Goal: Task Accomplishment & Management: Manage account settings

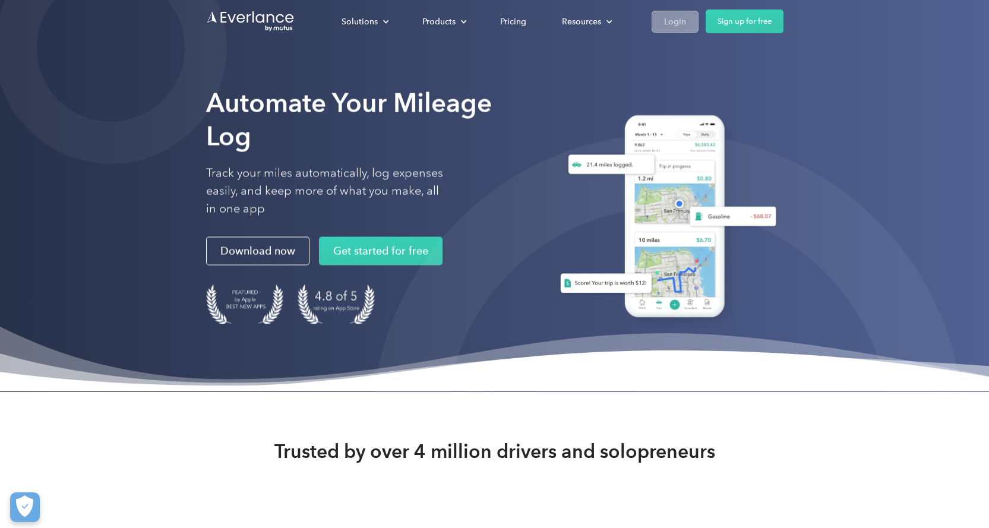
click at [665, 19] on div "Login" at bounding box center [675, 21] width 22 height 15
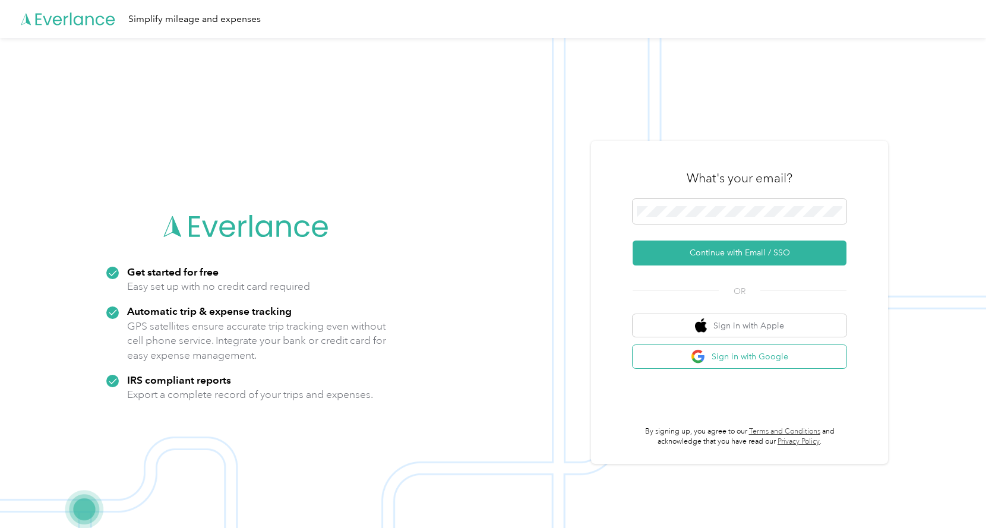
click at [763, 353] on button "Sign in with Google" at bounding box center [740, 356] width 214 height 23
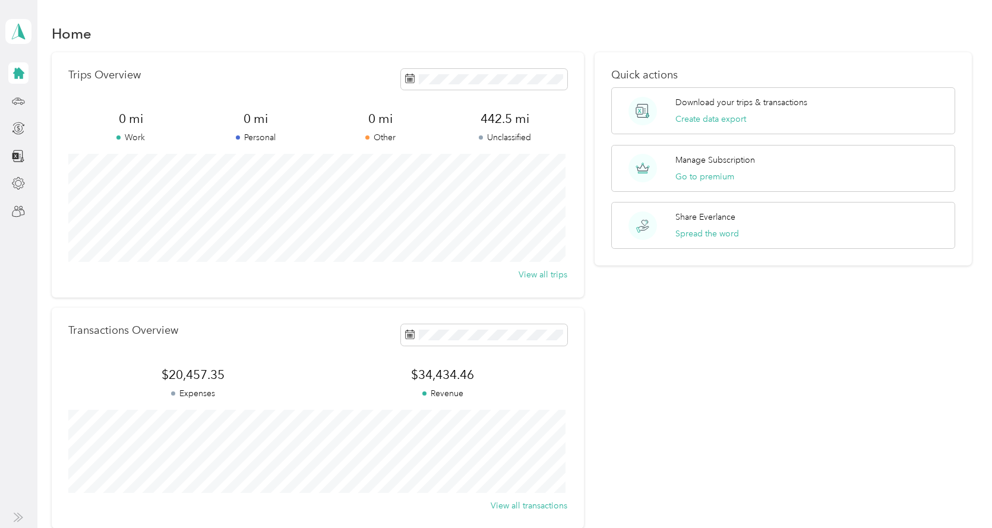
click at [23, 76] on icon at bounding box center [18, 73] width 11 height 11
click at [20, 178] on icon at bounding box center [18, 183] width 13 height 13
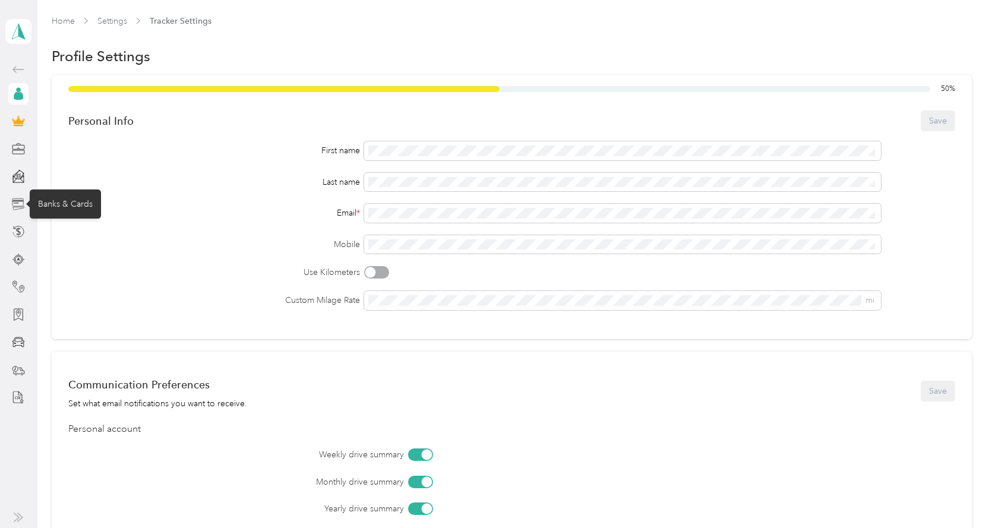
click at [19, 200] on icon at bounding box center [18, 204] width 13 height 13
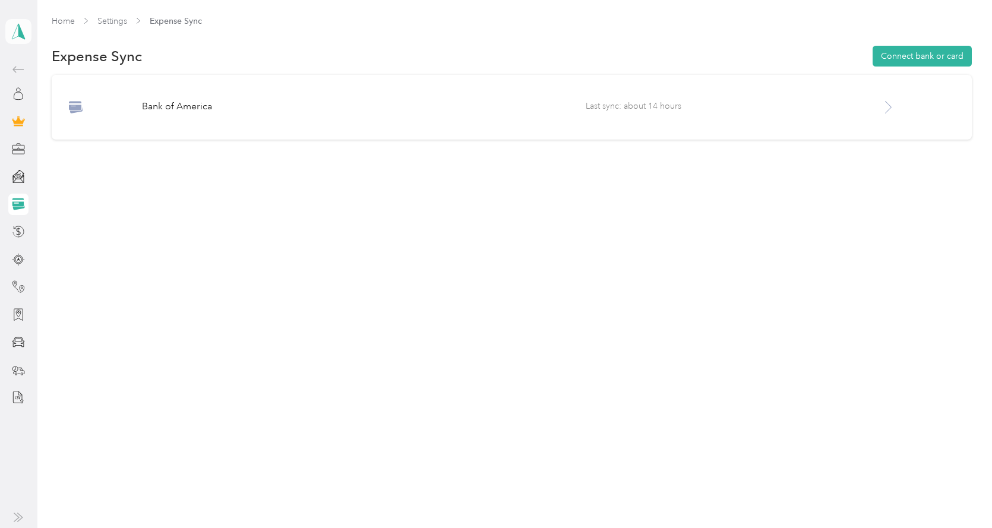
click at [17, 32] on icon at bounding box center [19, 31] width 18 height 17
click at [67, 28] on div "Home Settings Expense Sync" at bounding box center [512, 26] width 920 height 23
click at [58, 19] on link "Home" at bounding box center [63, 21] width 23 height 10
